Goal: Register for event/course

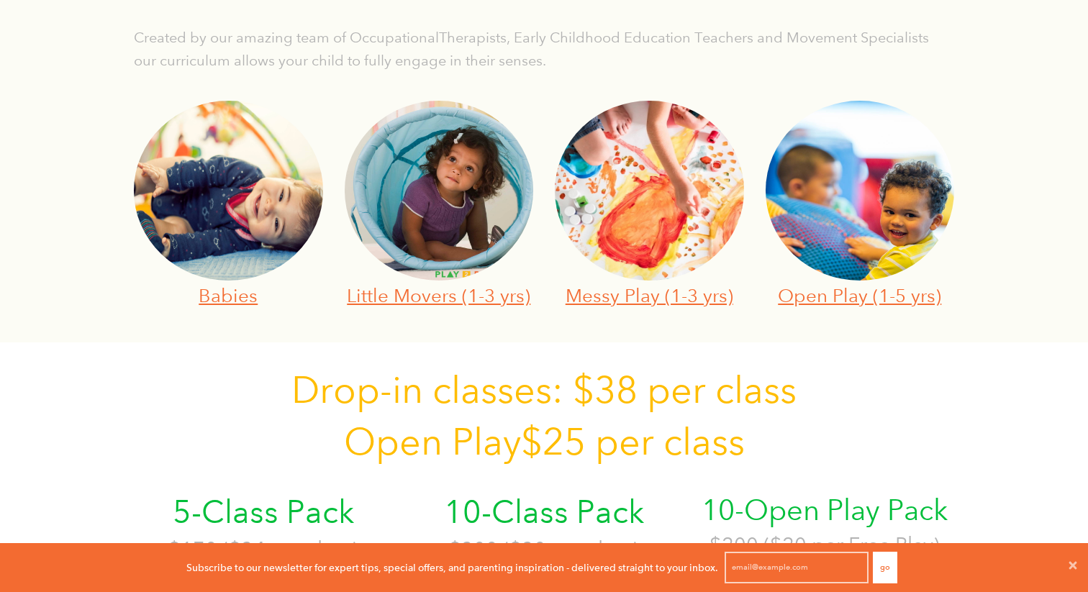
scroll to position [473, 0]
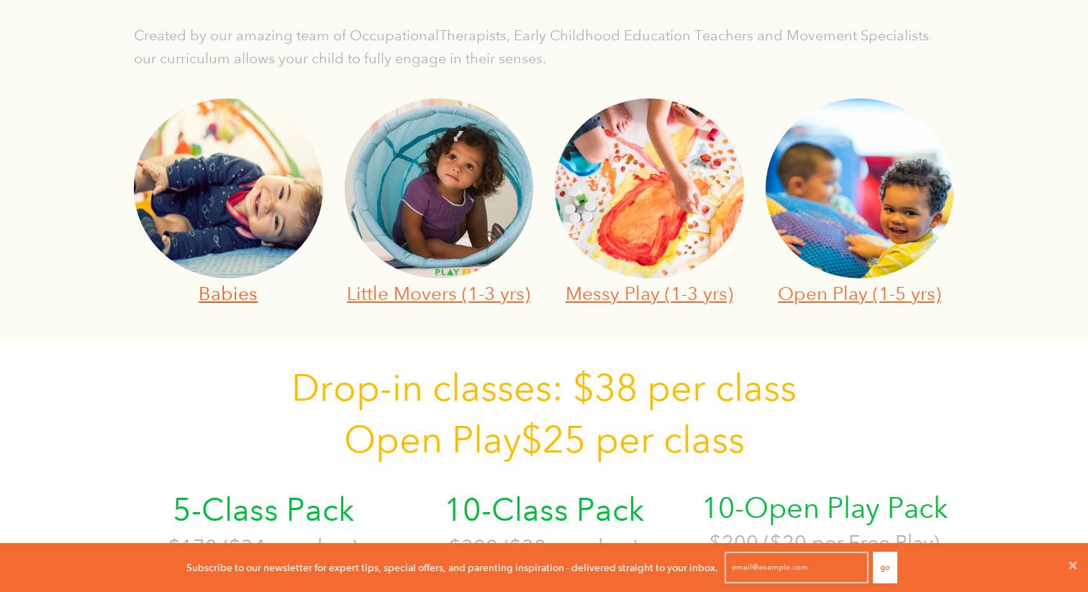
click at [238, 292] on link "Babies" at bounding box center [228, 293] width 59 height 22
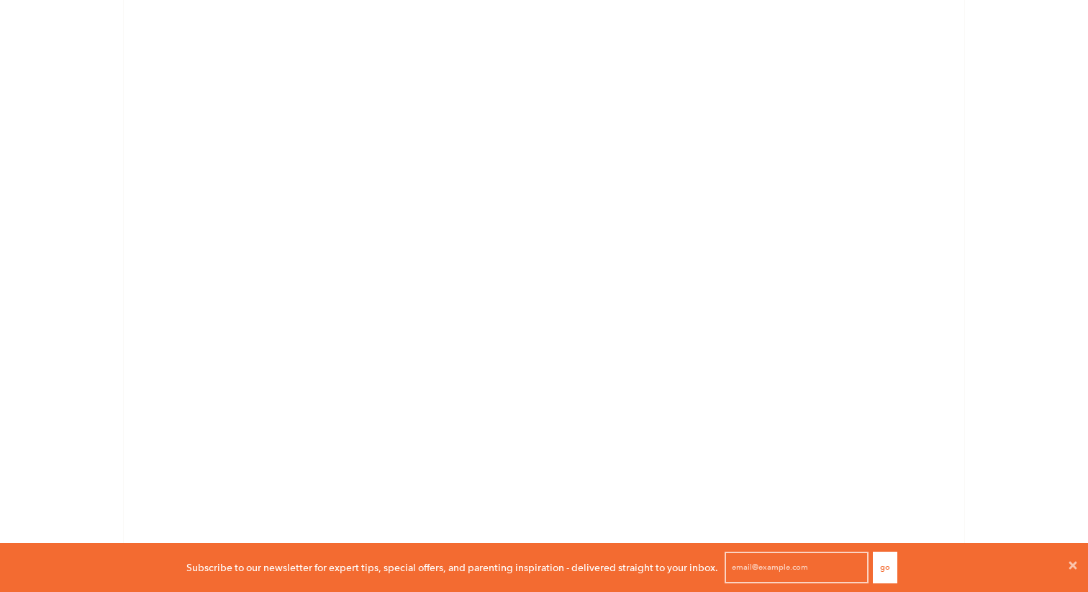
scroll to position [1643, 0]
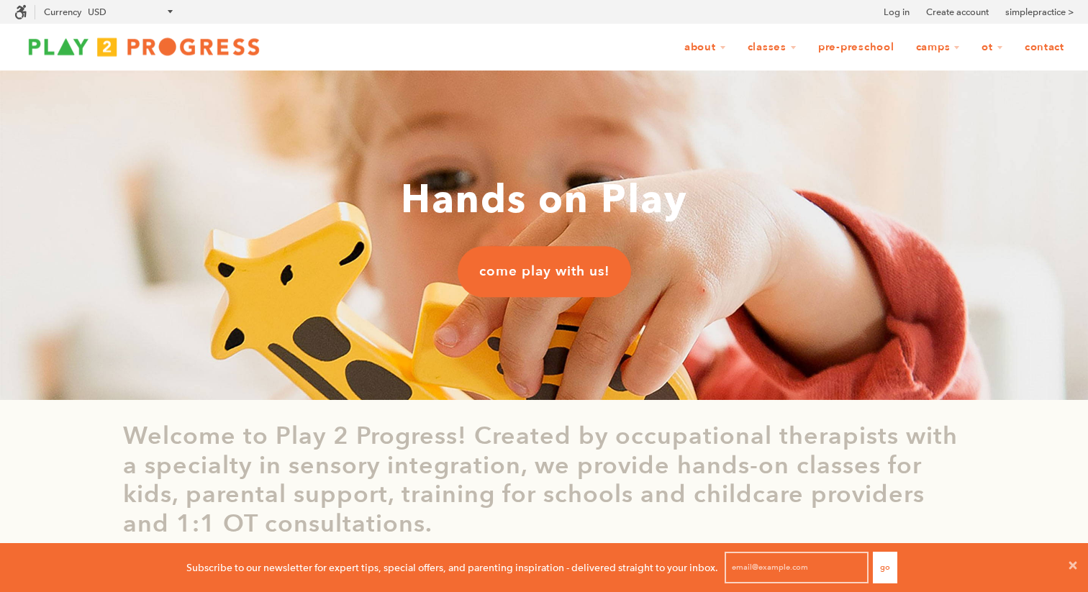
scroll to position [57, 0]
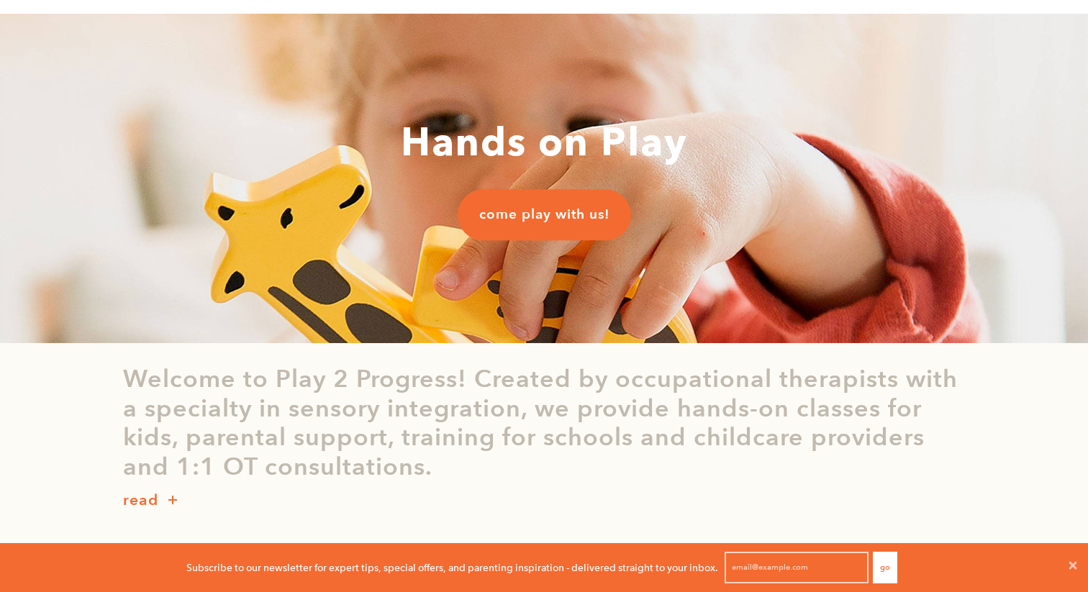
click at [562, 223] on span "come play with us!" at bounding box center [544, 214] width 130 height 19
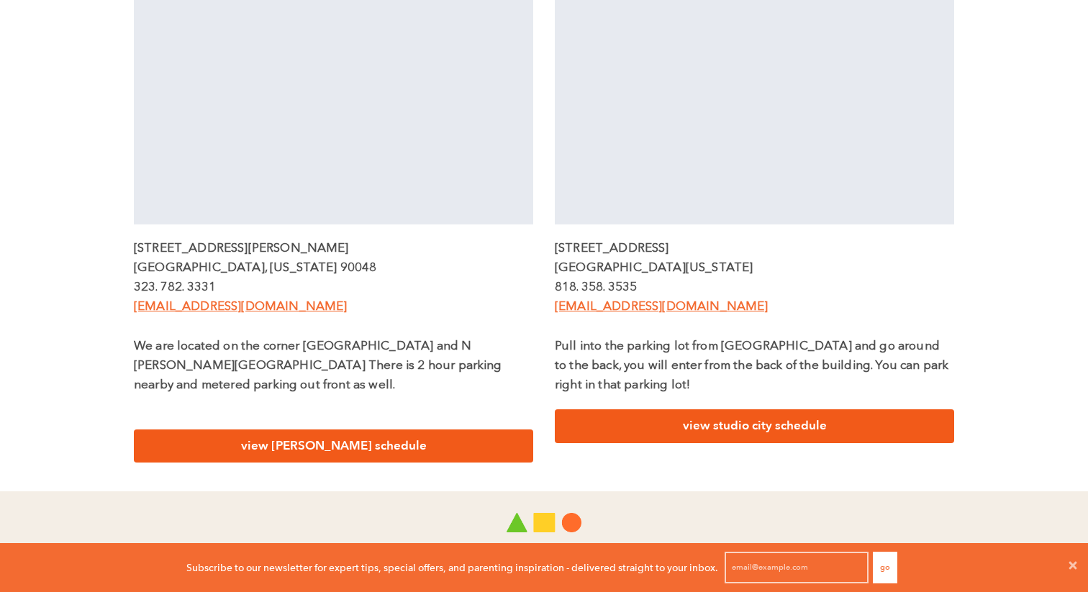
scroll to position [718, 0]
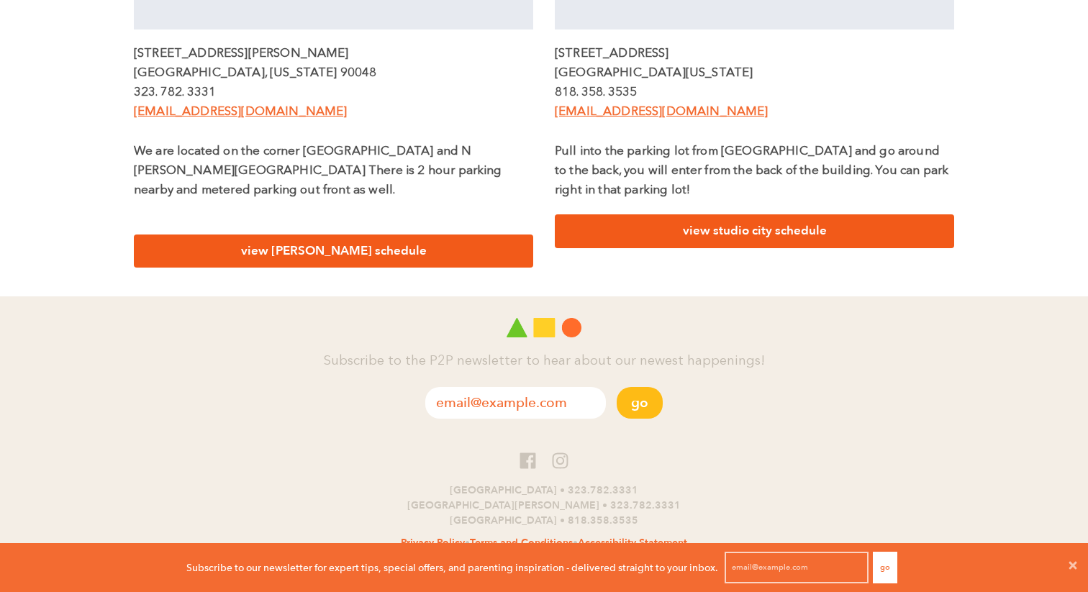
click at [736, 232] on link "view studio city schedule" at bounding box center [754, 231] width 399 height 34
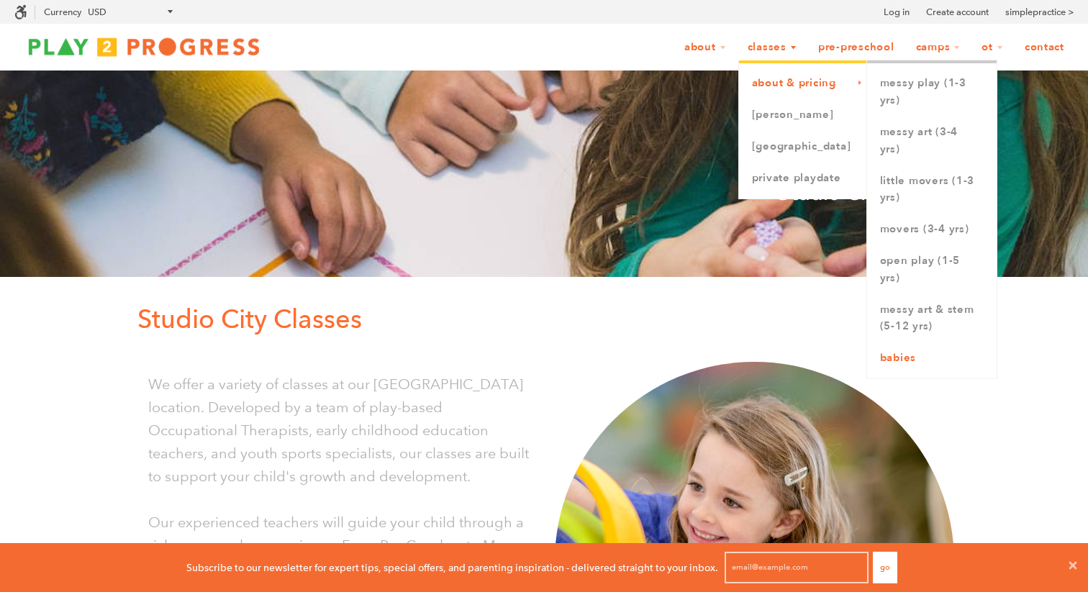
click at [932, 359] on link "Babies" at bounding box center [932, 358] width 130 height 32
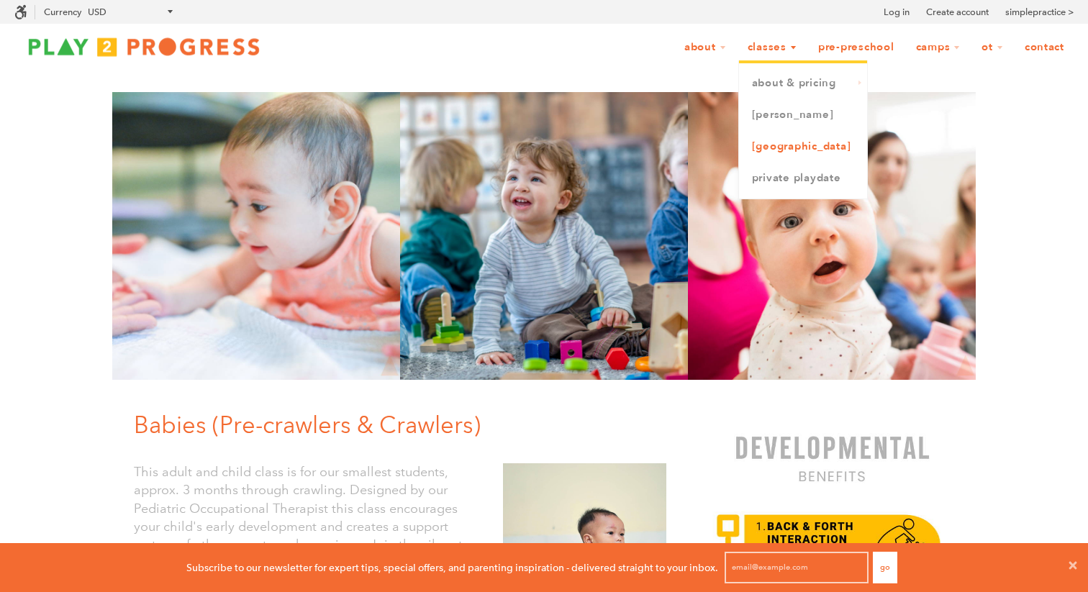
click at [781, 150] on link "[GEOGRAPHIC_DATA]" at bounding box center [803, 147] width 128 height 32
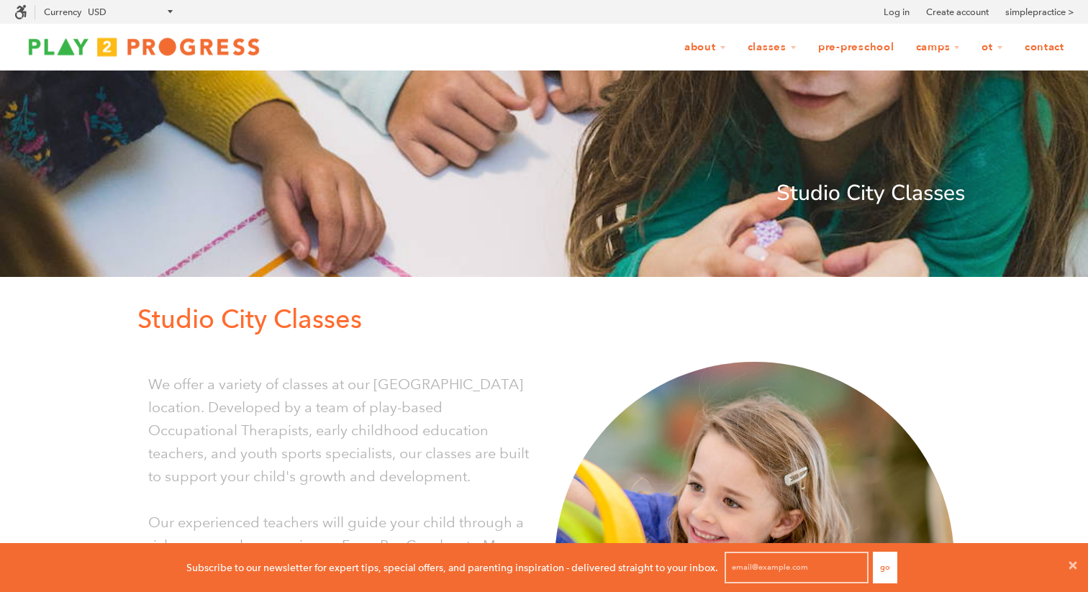
click at [204, 51] on img at bounding box center [143, 46] width 259 height 29
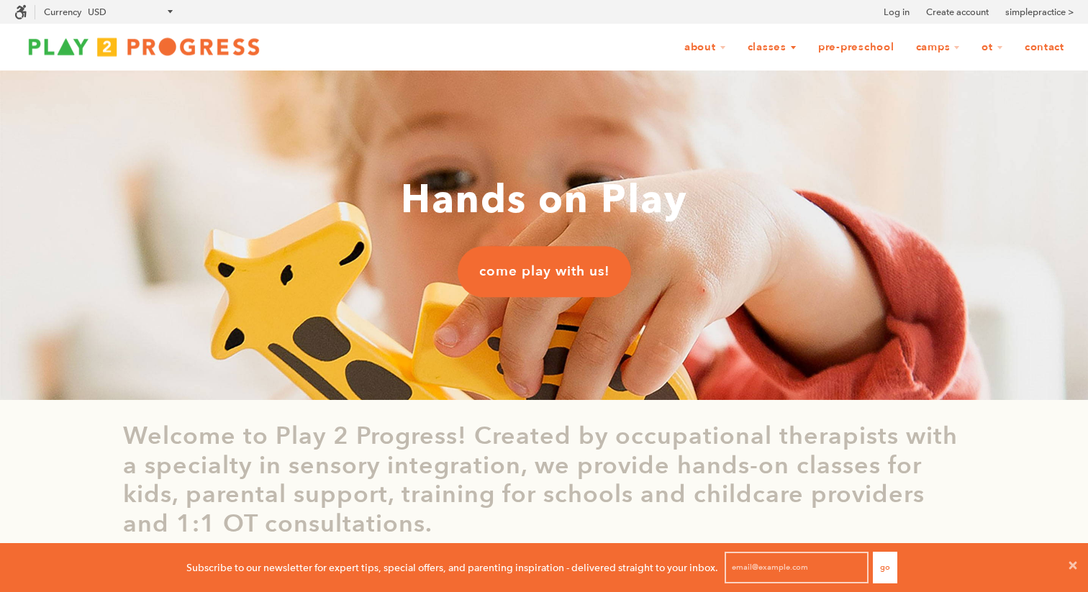
scroll to position [1, 1]
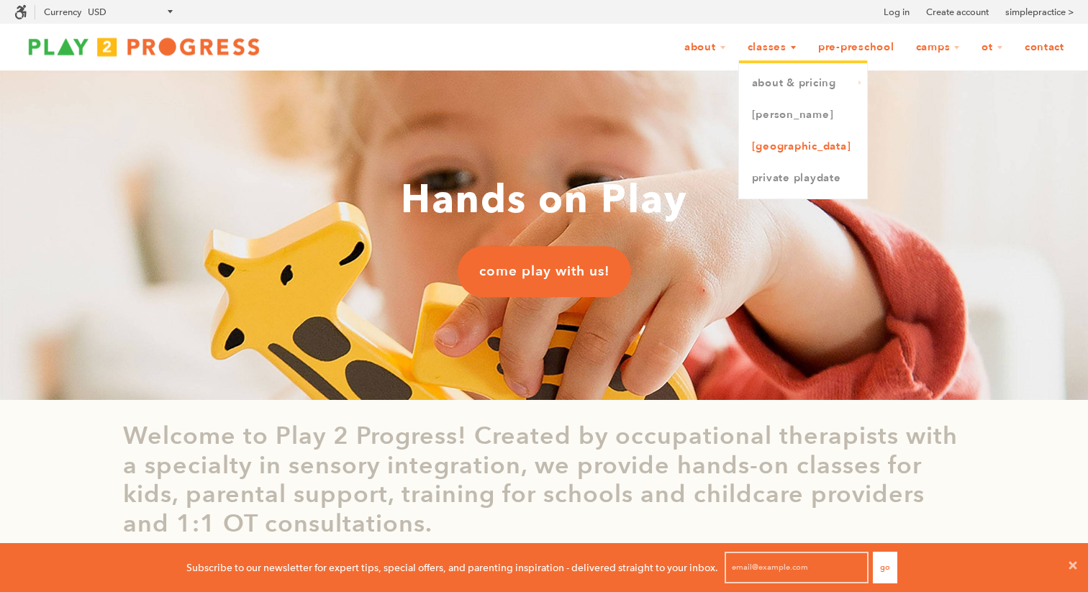
click at [773, 145] on link "[GEOGRAPHIC_DATA]" at bounding box center [803, 147] width 128 height 32
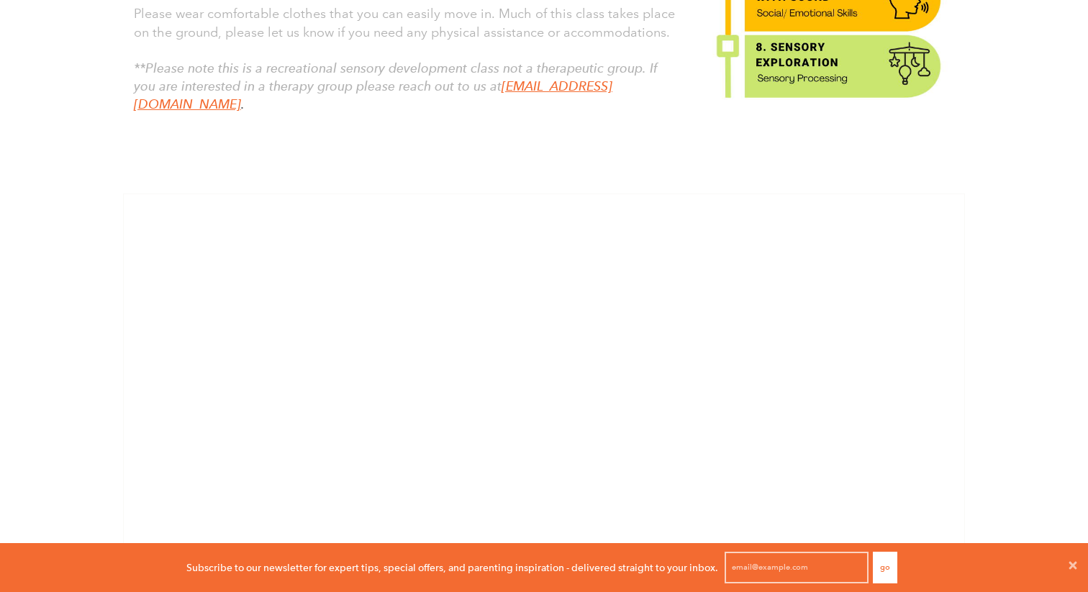
scroll to position [812, 0]
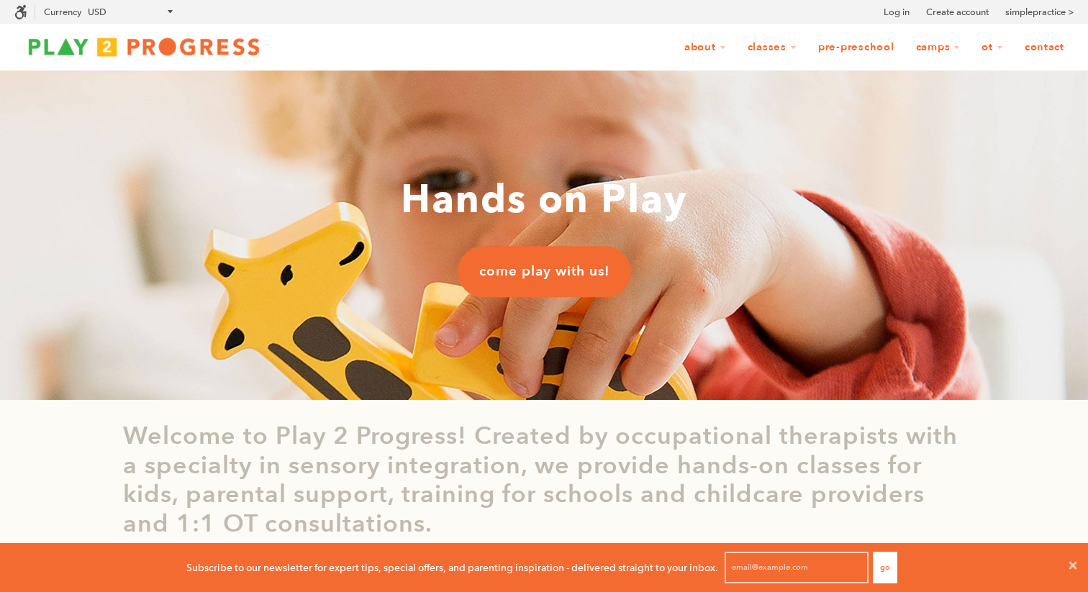
scroll to position [1, 1]
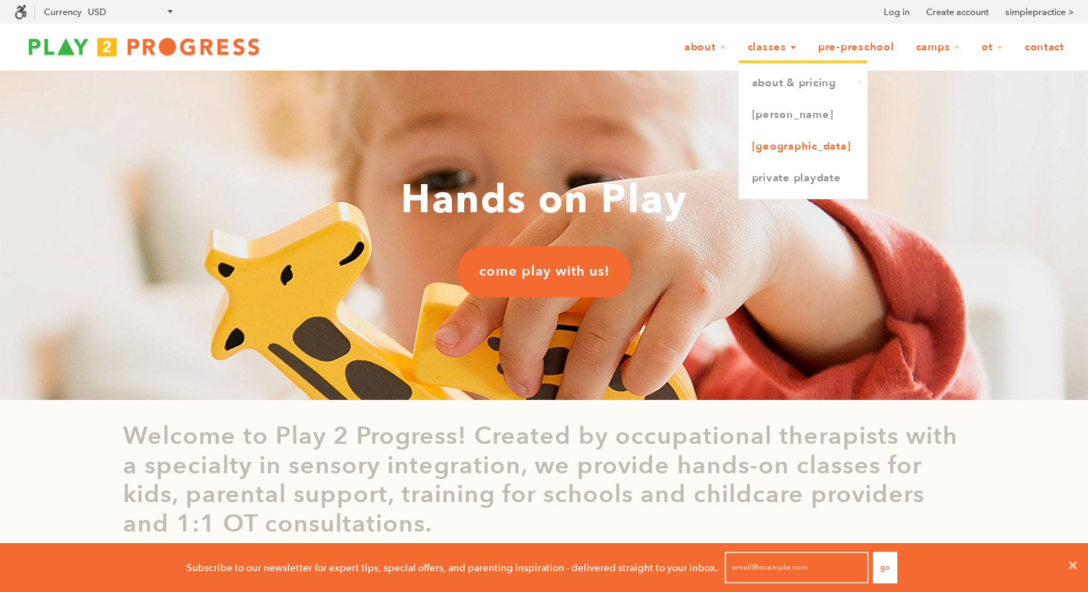
click at [781, 147] on link "[GEOGRAPHIC_DATA]" at bounding box center [803, 147] width 128 height 32
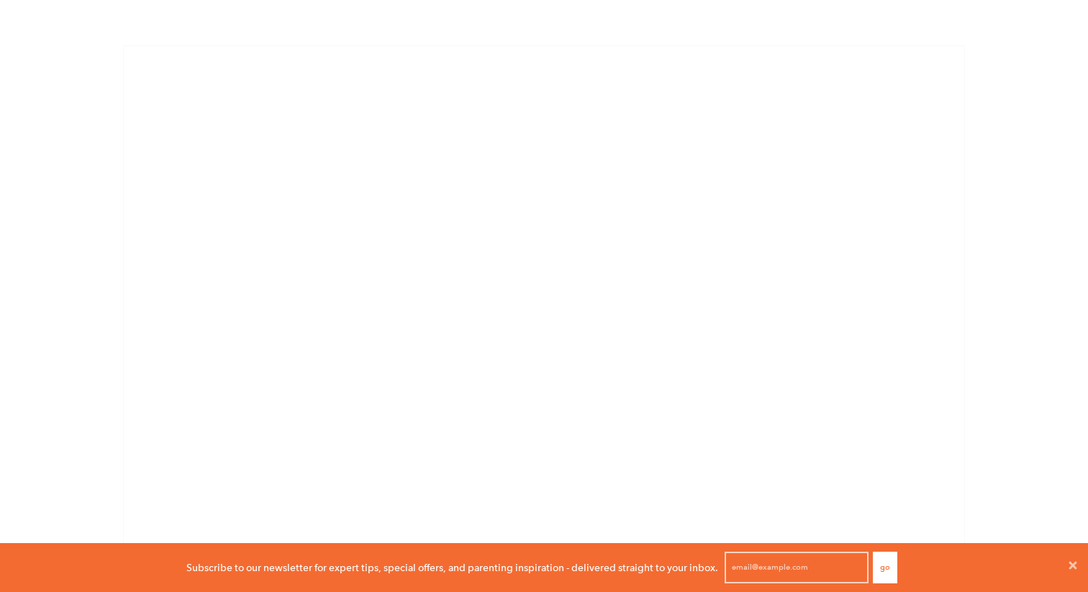
scroll to position [971, 0]
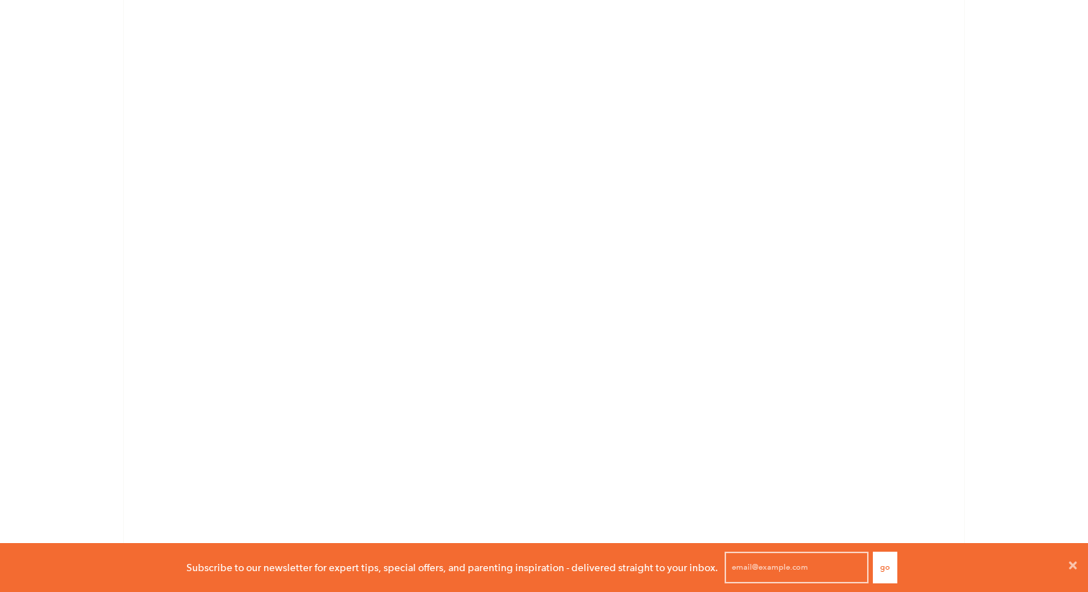
click at [100, 323] on div "Studio City Classes Studio City Classes We offer a variety of classes at our [G…" at bounding box center [544, 412] width 1088 height 2941
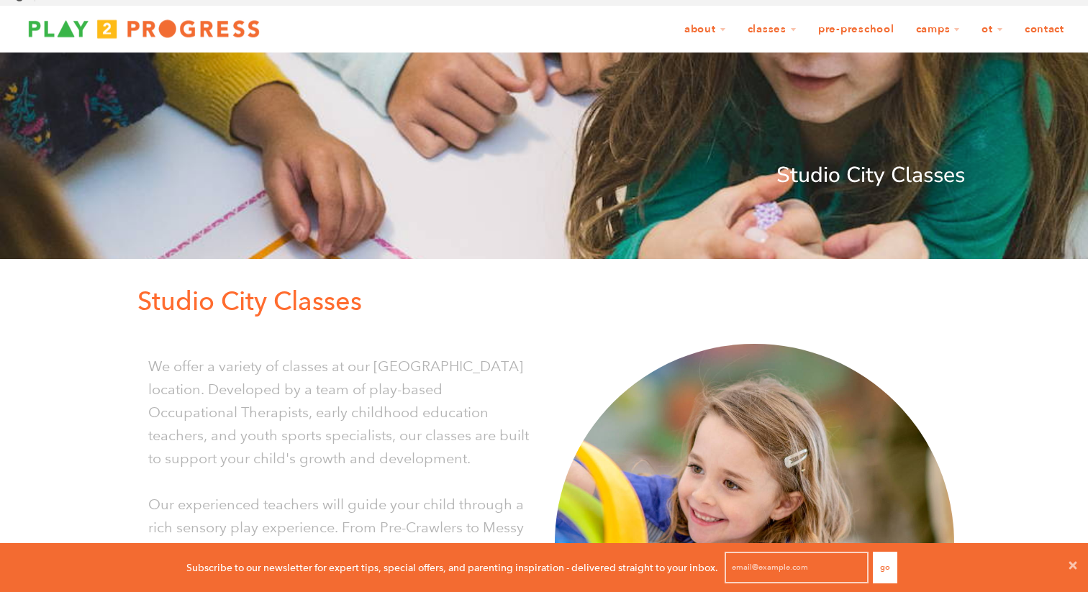
scroll to position [27, 0]
